Goal: Entertainment & Leisure: Consume media (video, audio)

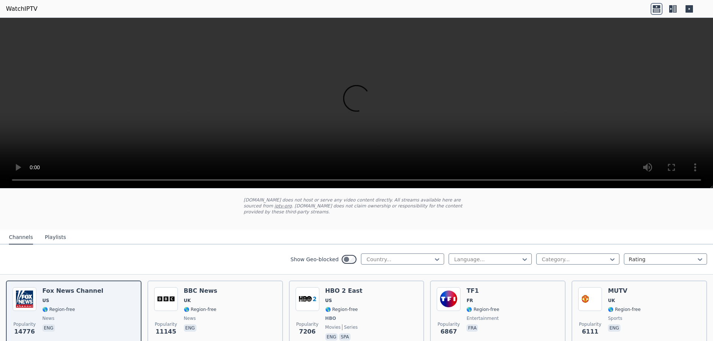
scroll to position [37, 0]
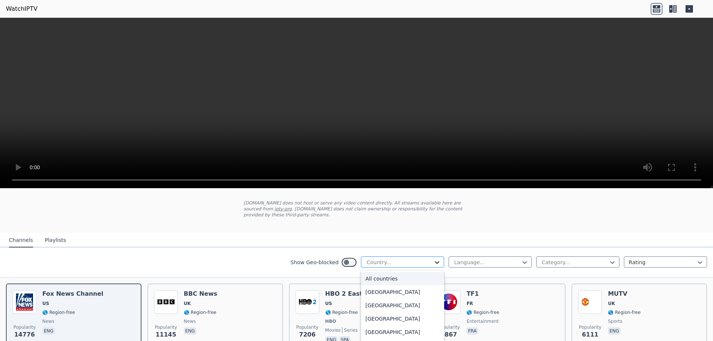
click at [434, 259] on icon at bounding box center [436, 262] width 7 height 7
type input "****"
click at [382, 272] on div "[GEOGRAPHIC_DATA]" at bounding box center [402, 278] width 83 height 13
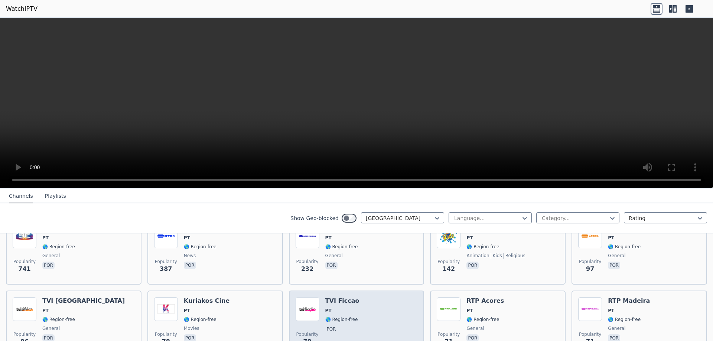
scroll to position [37, 0]
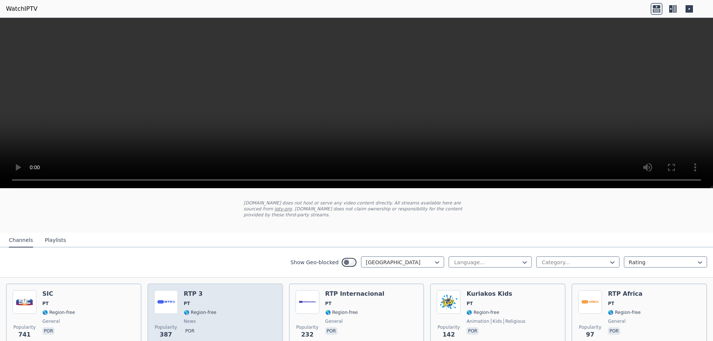
click at [208, 291] on h6 "RTP 3" at bounding box center [200, 293] width 33 height 7
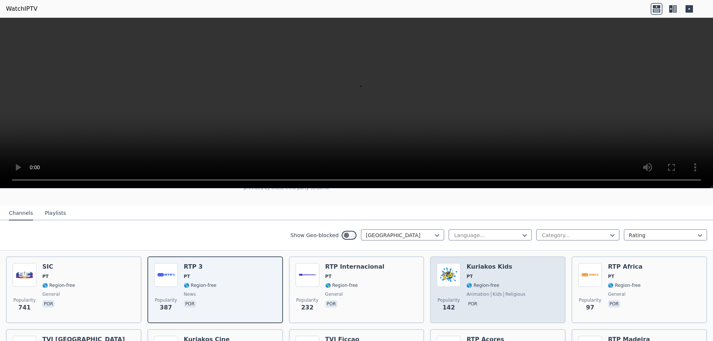
scroll to position [27, 0]
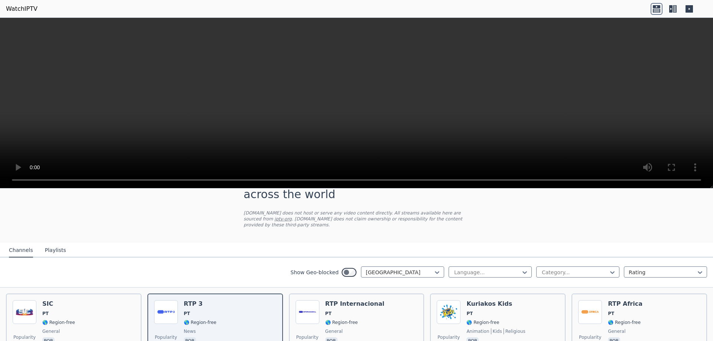
click at [55, 247] on button "Playlists" at bounding box center [55, 251] width 21 height 14
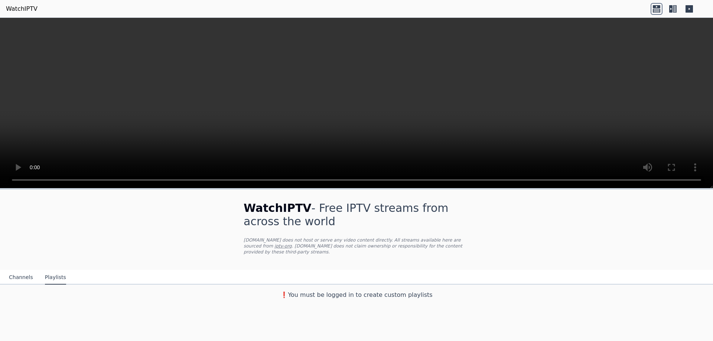
scroll to position [0, 0]
click at [15, 271] on button "Channels" at bounding box center [21, 278] width 24 height 14
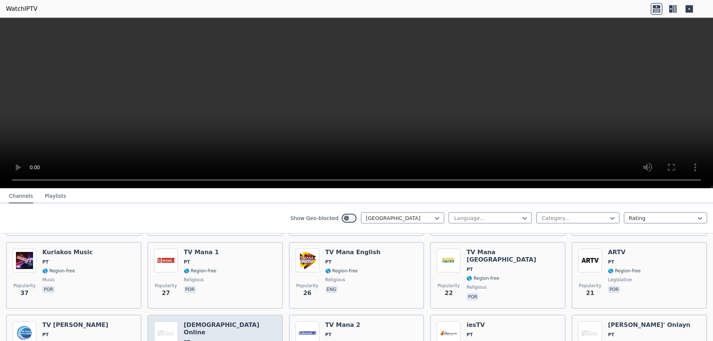
scroll to position [435, 0]
